Goal: Check status: Check status

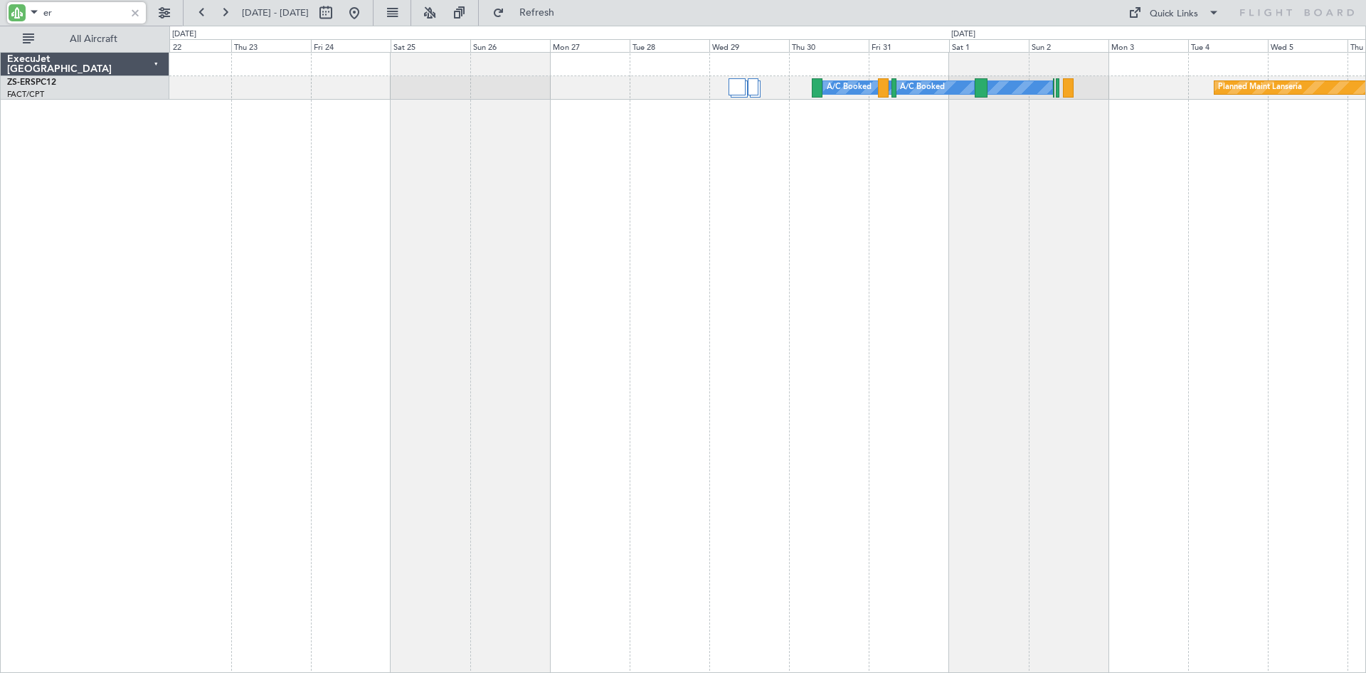
type input "e"
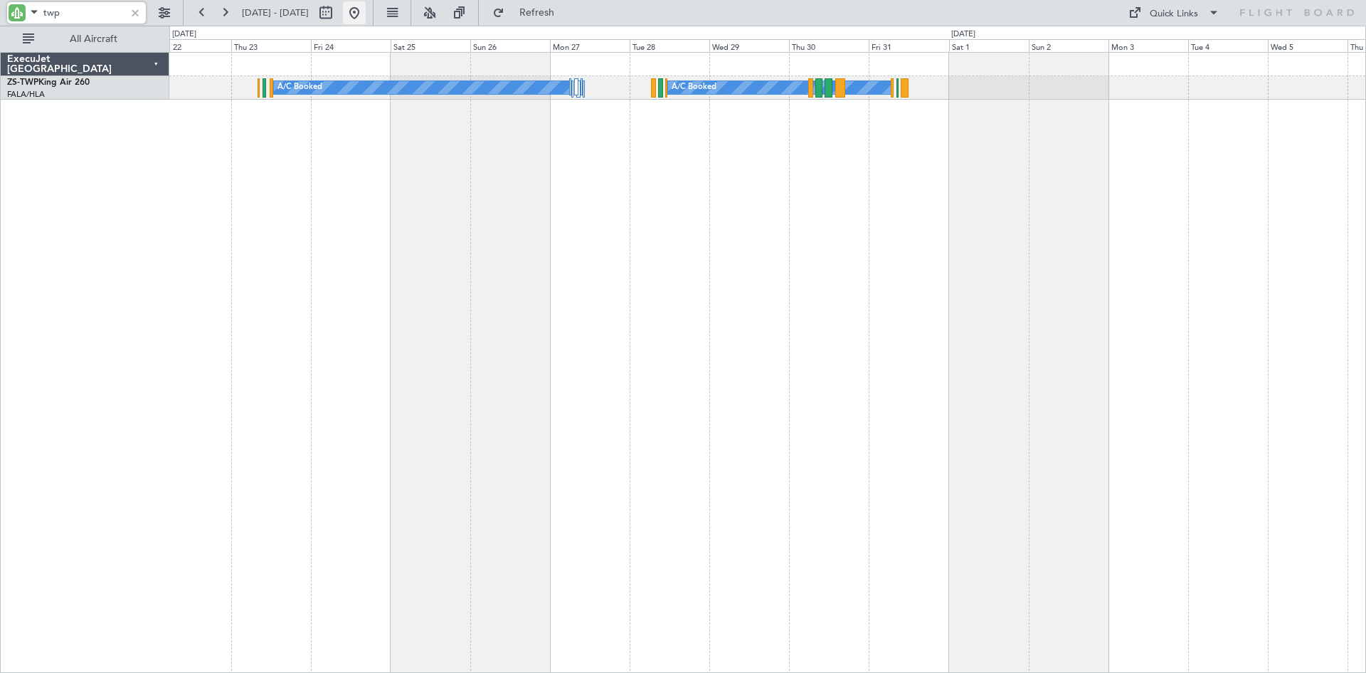
click at [366, 9] on button at bounding box center [354, 12] width 23 height 23
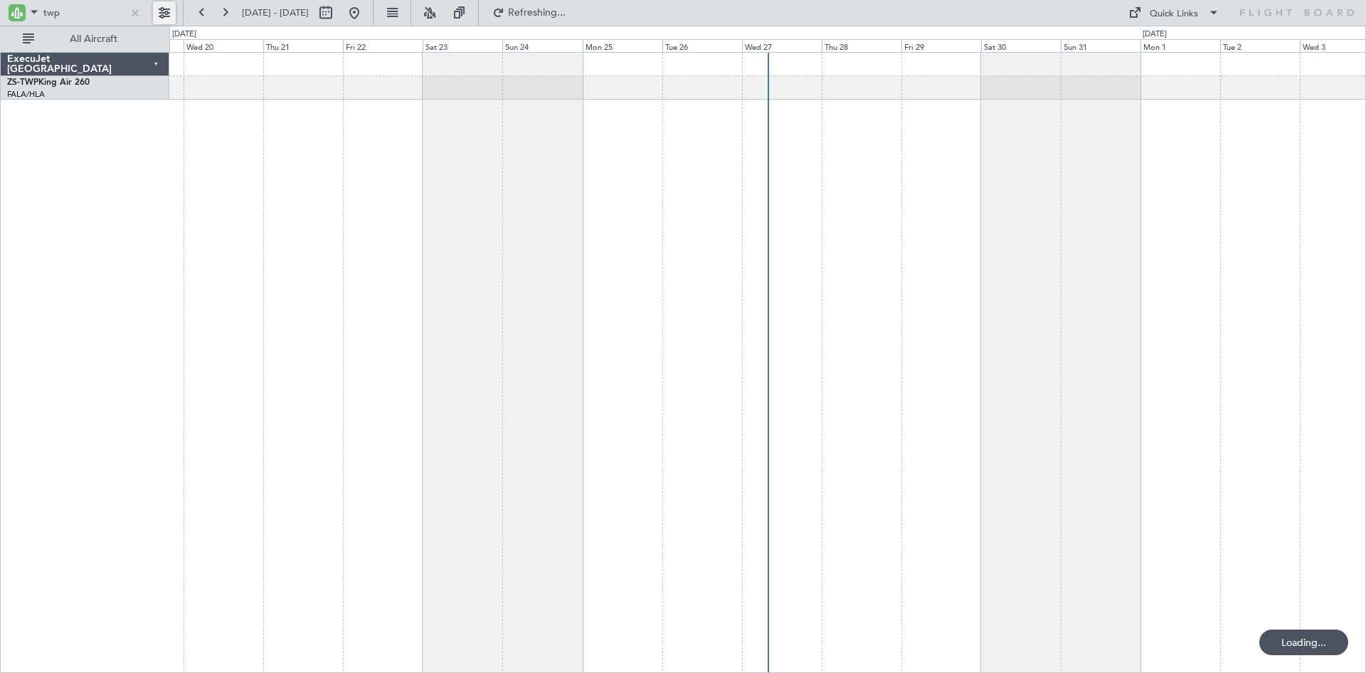
click at [163, 16] on button at bounding box center [164, 12] width 23 height 23
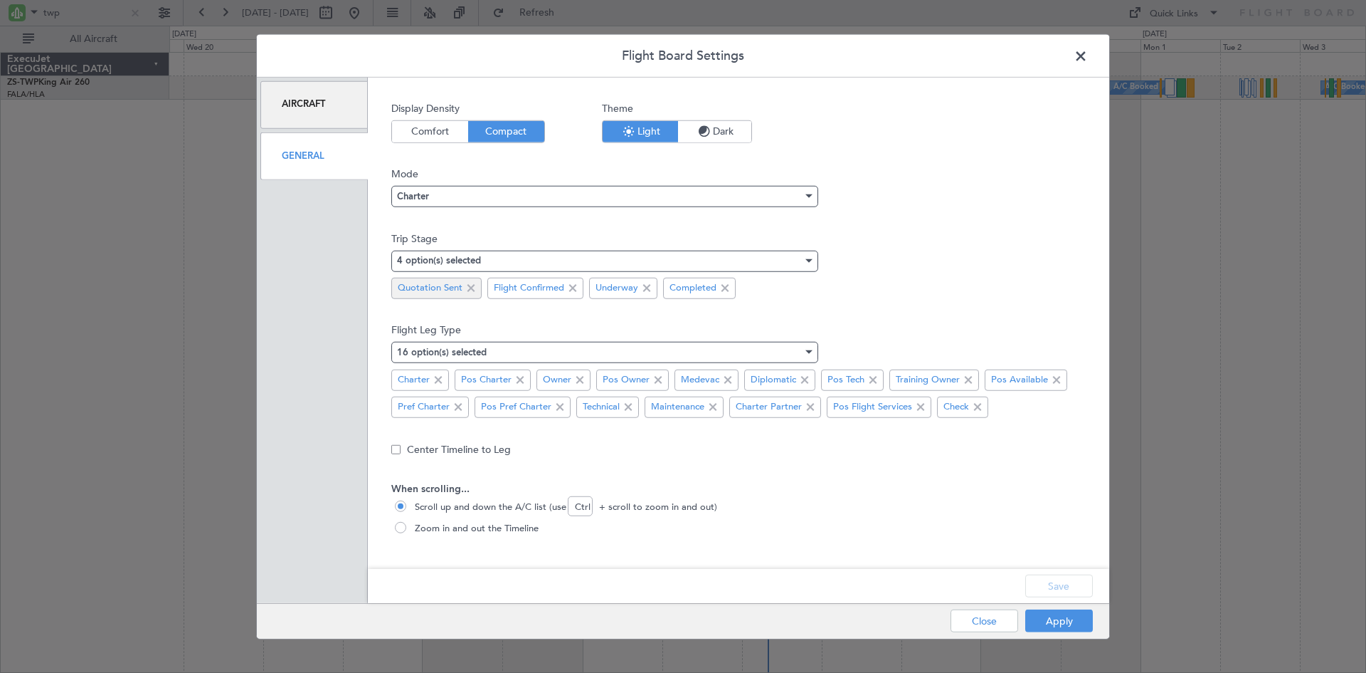
click at [471, 288] on span at bounding box center [471, 288] width 17 height 17
click at [1059, 583] on button "Save" at bounding box center [1060, 585] width 68 height 23
click at [1055, 621] on button "Apply" at bounding box center [1060, 620] width 68 height 23
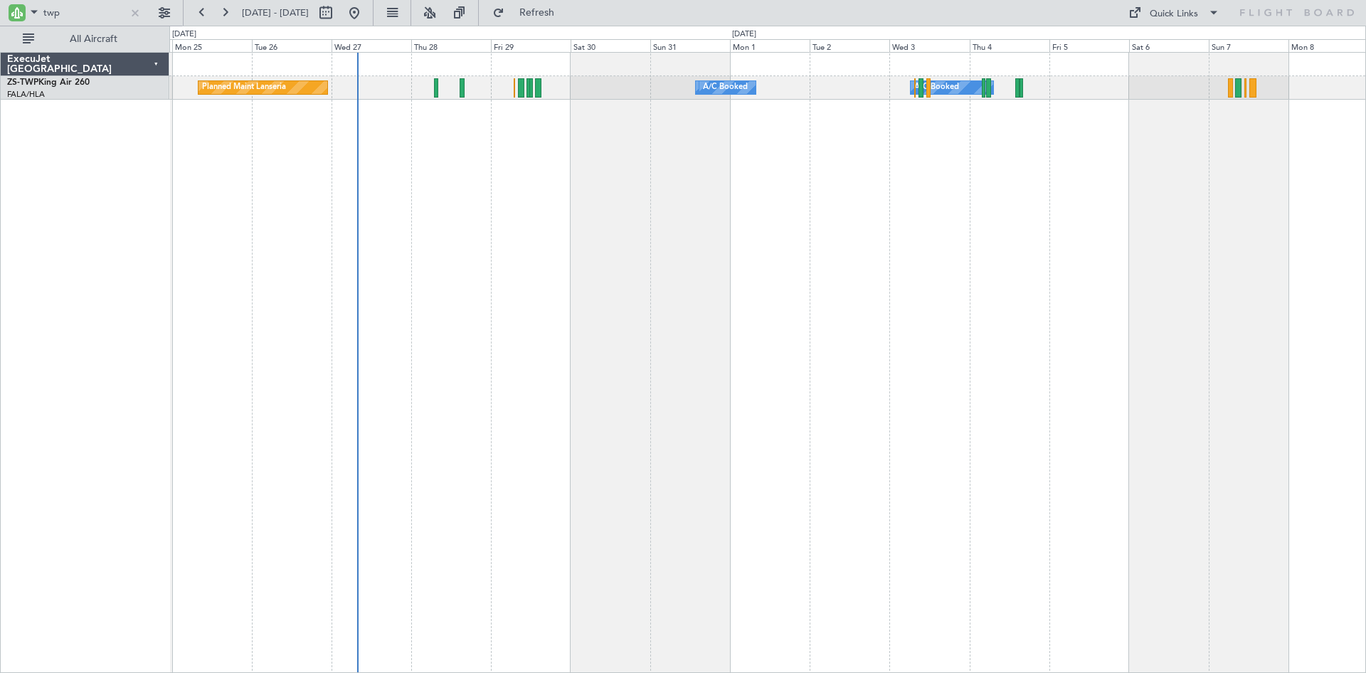
click at [808, 216] on div "A/C Booked A/C Booked A/C Booked A/C Booked Planned Maint Lanseria A/C Booked A…" at bounding box center [767, 362] width 1197 height 621
click at [92, 9] on input "twp" at bounding box center [84, 12] width 82 height 21
type input "t"
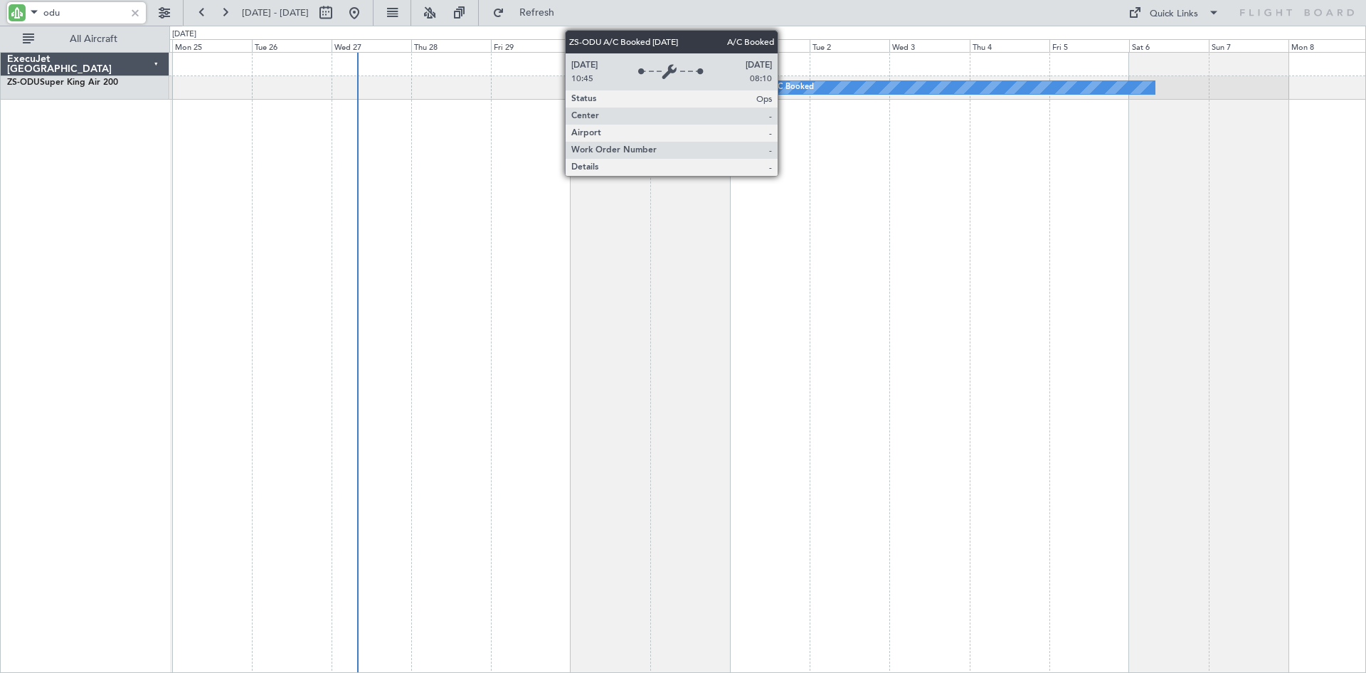
click at [784, 87] on div "A/C Booked" at bounding box center [791, 87] width 45 height 21
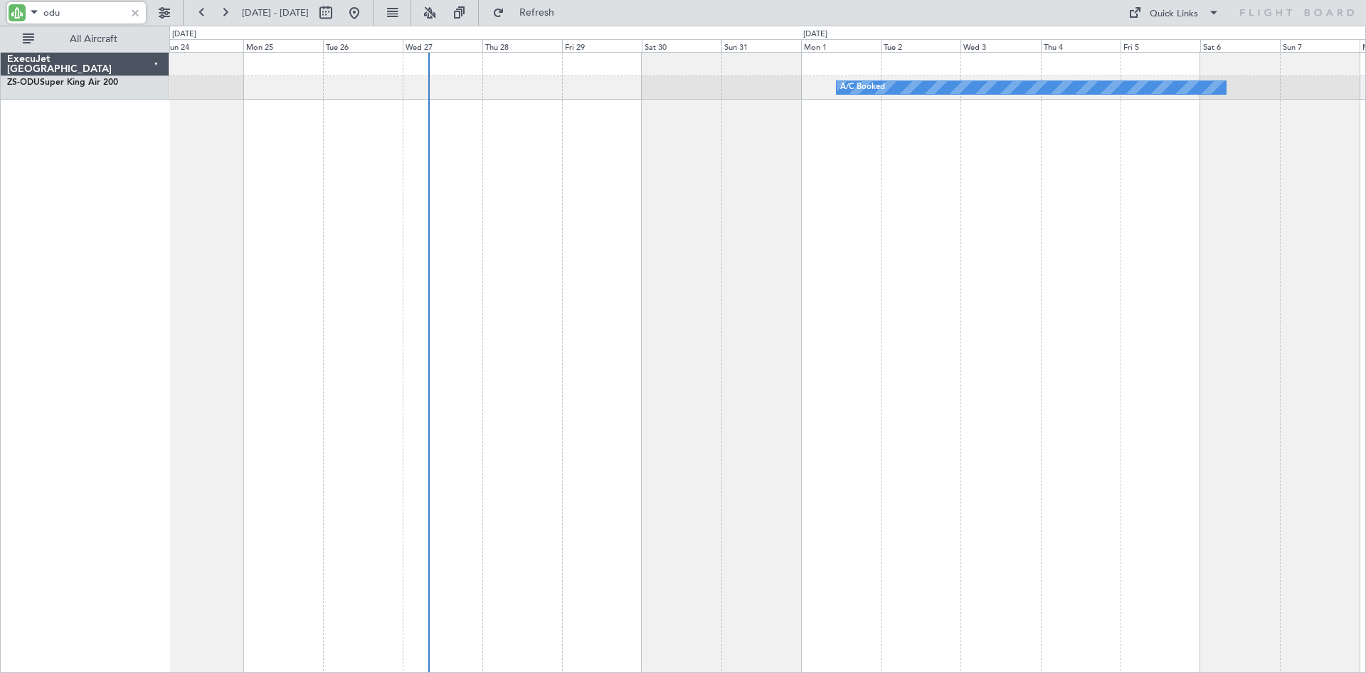
click at [765, 229] on div "A/C Booked" at bounding box center [767, 362] width 1197 height 621
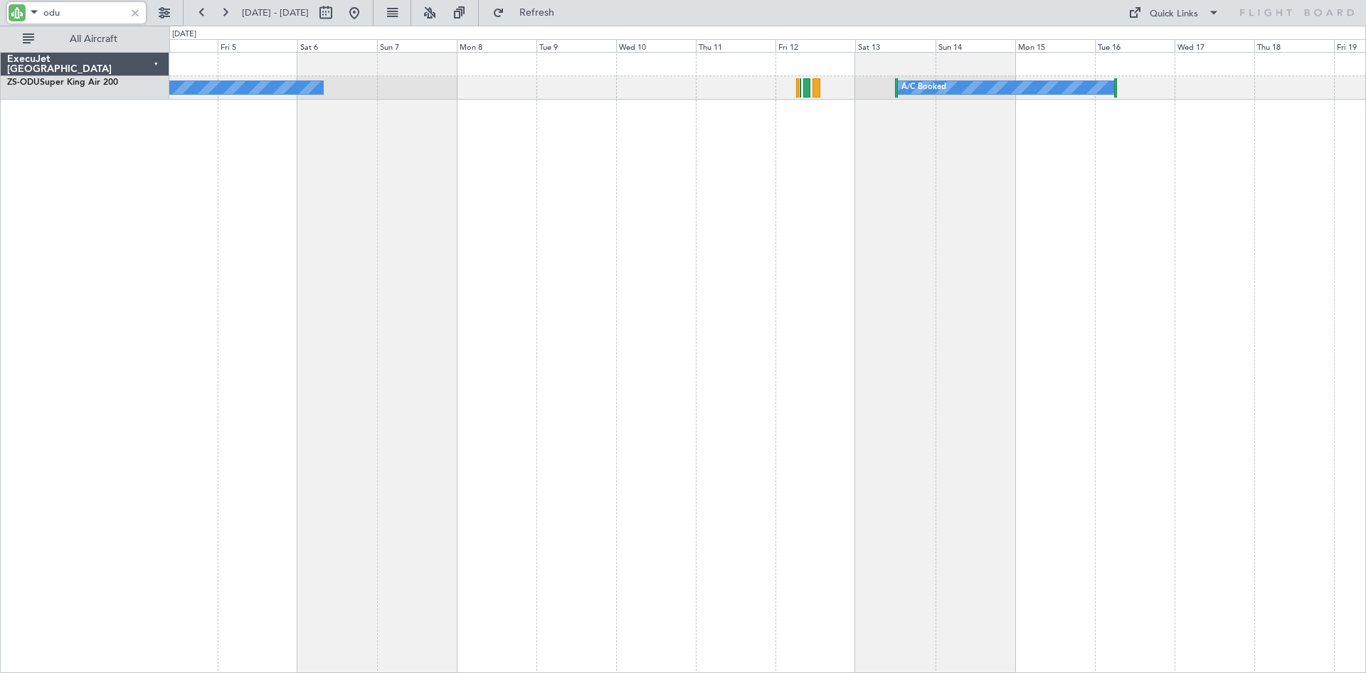
click at [251, 335] on div "A/C Booked A/C Booked" at bounding box center [767, 362] width 1197 height 621
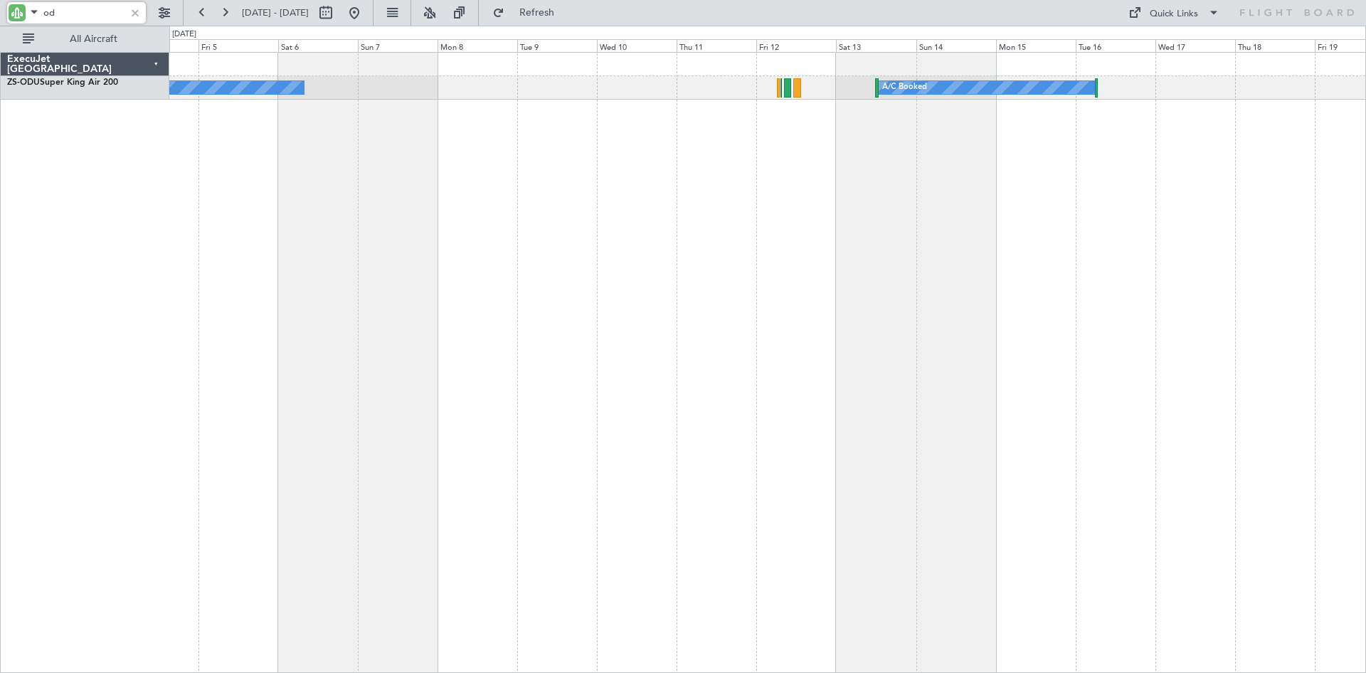
type input "o"
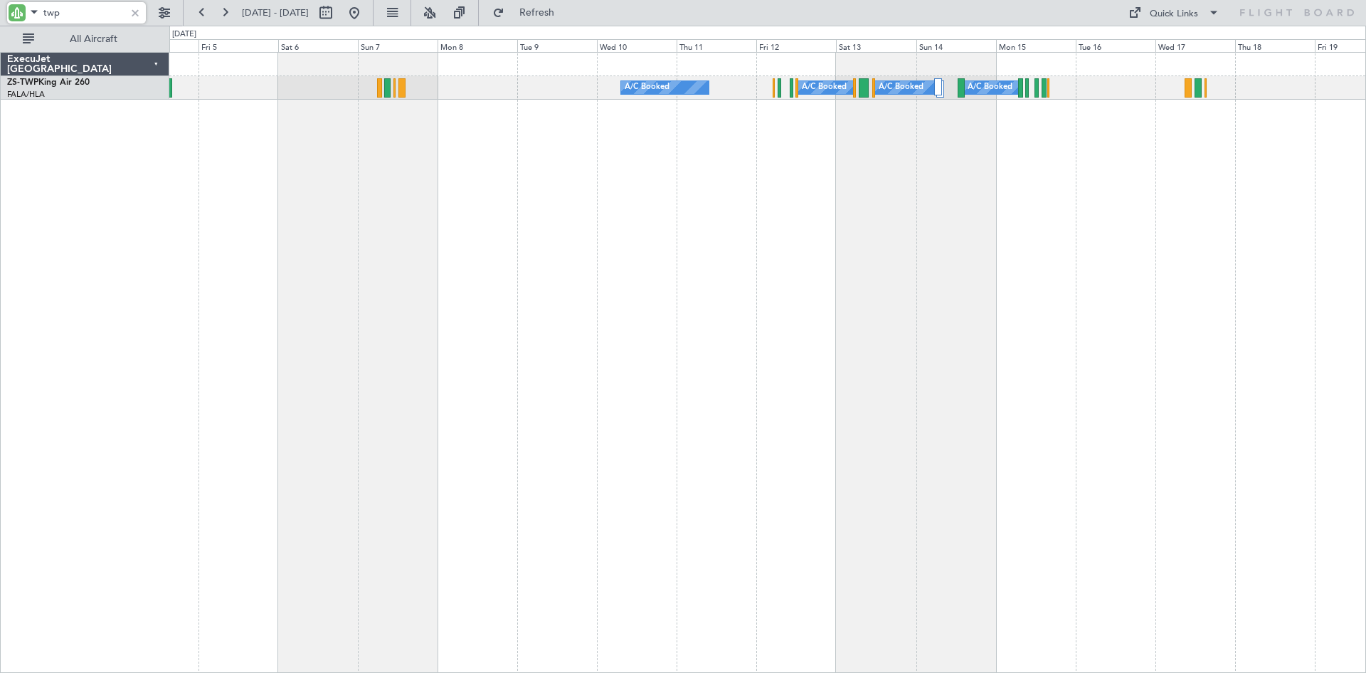
type input "twp"
